Goal: Navigation & Orientation: Find specific page/section

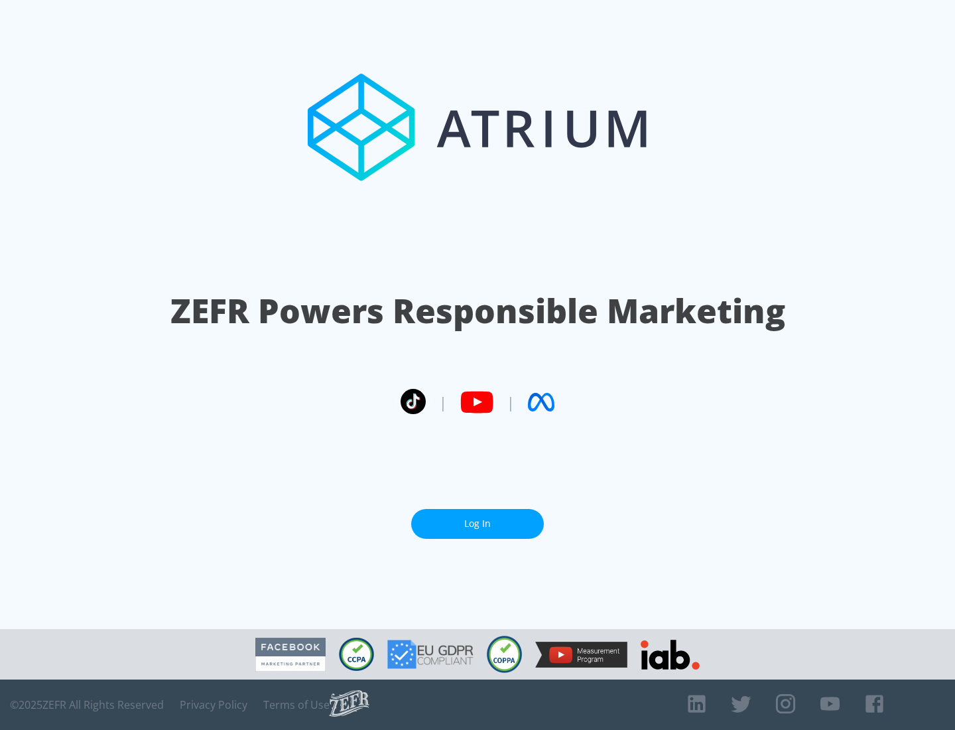
click at [478, 523] on link "Log In" at bounding box center [477, 524] width 133 height 30
